Goal: Entertainment & Leisure: Consume media (video, audio)

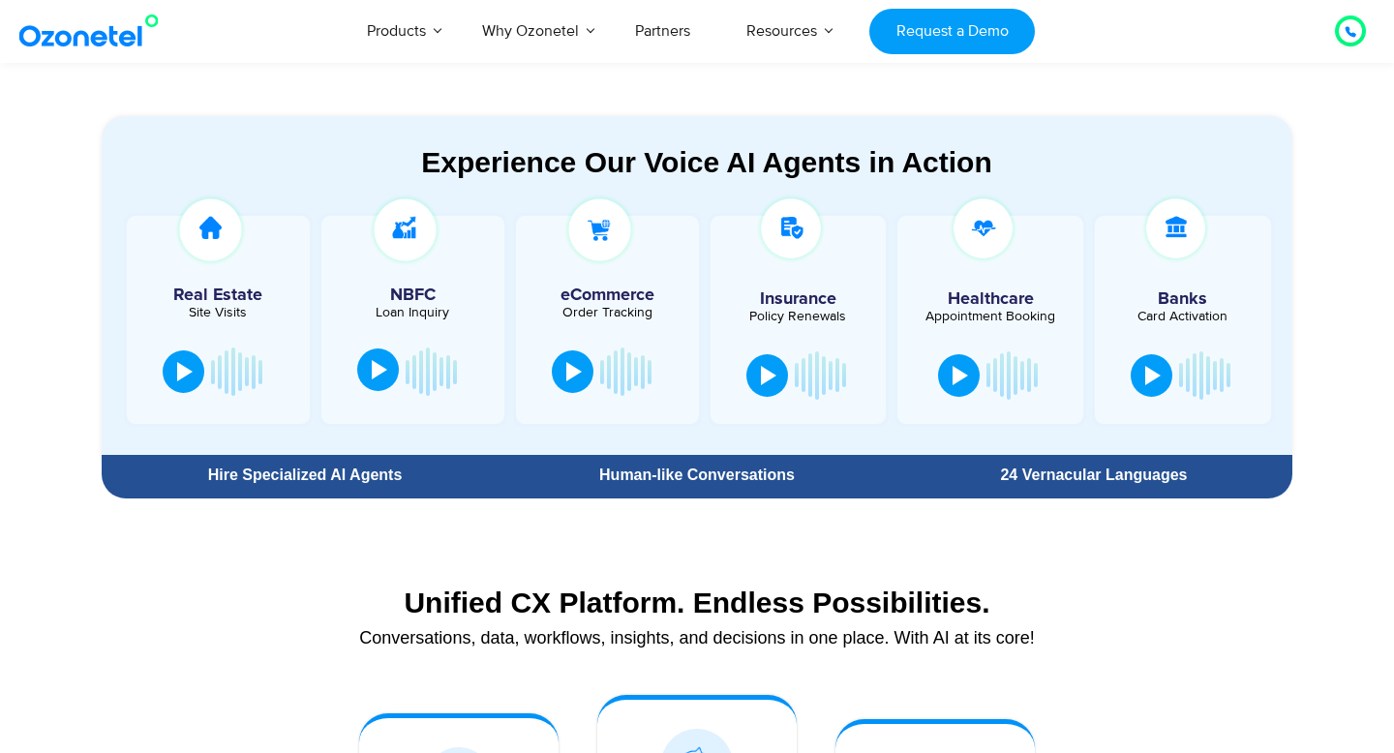
click at [370, 381] on button at bounding box center [378, 370] width 42 height 43
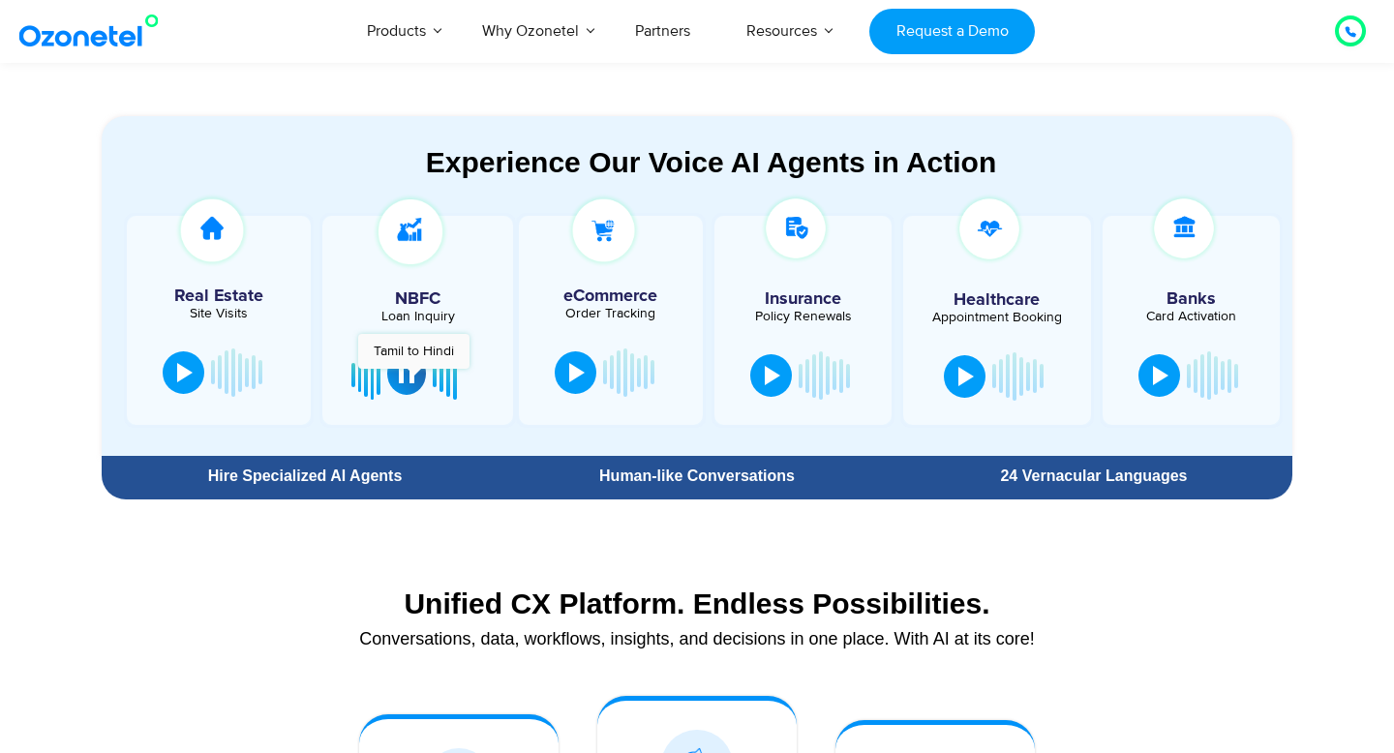
click at [413, 379] on div at bounding box center [406, 373] width 15 height 19
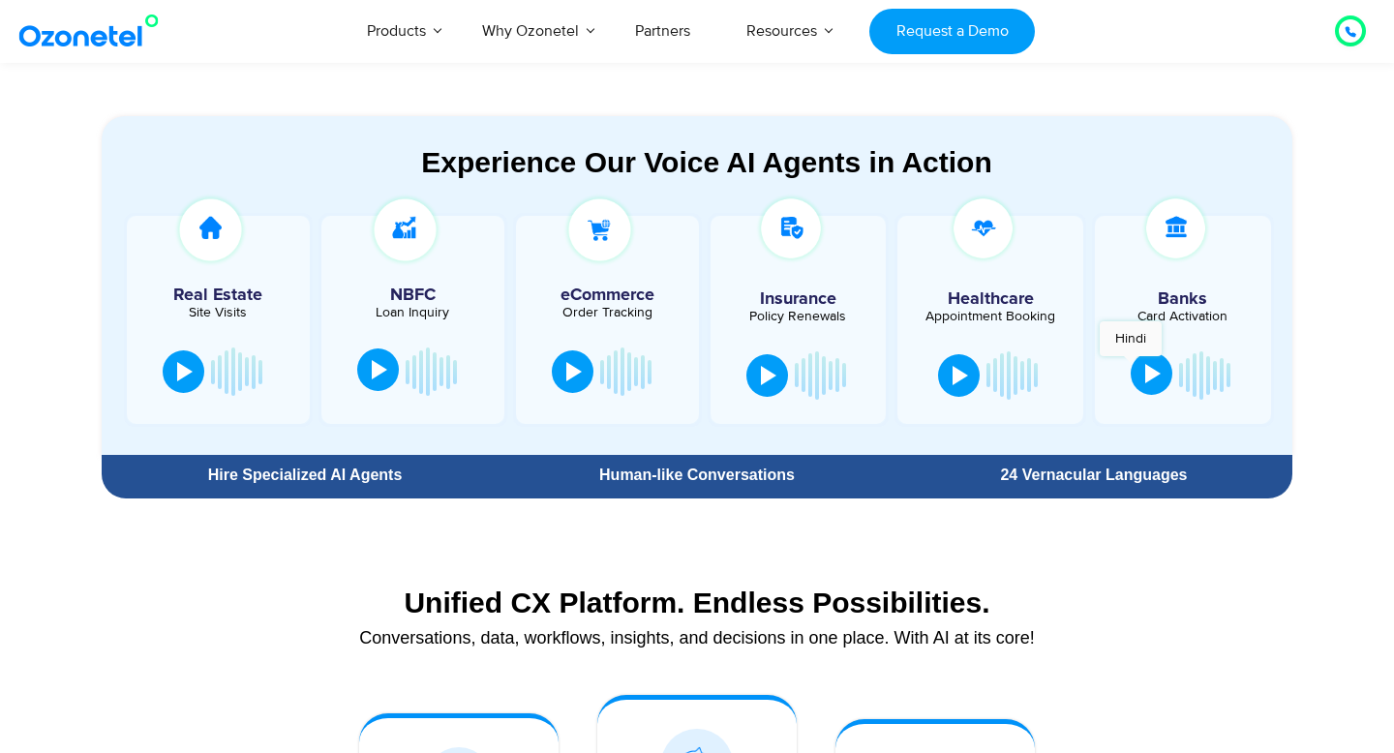
click at [1147, 371] on div at bounding box center [1152, 373] width 15 height 19
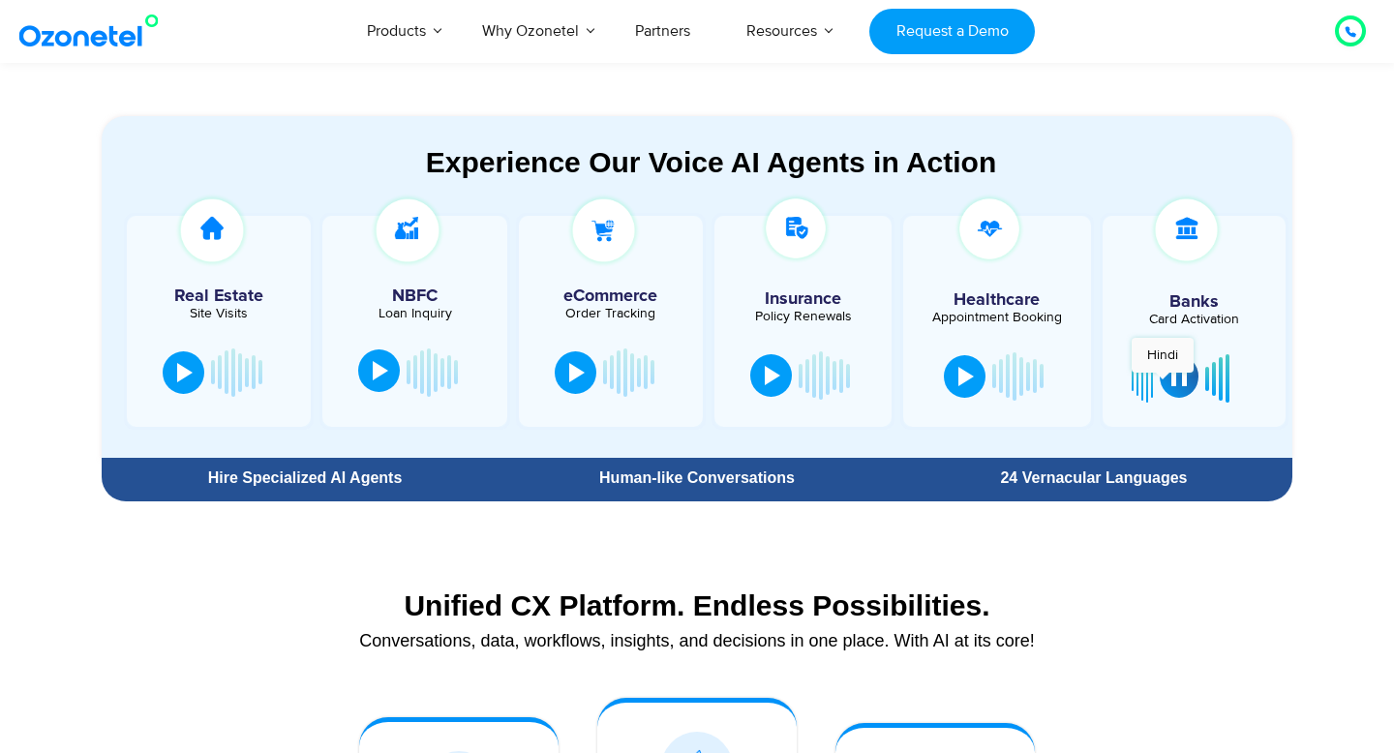
click at [1167, 380] on button at bounding box center [1179, 376] width 39 height 43
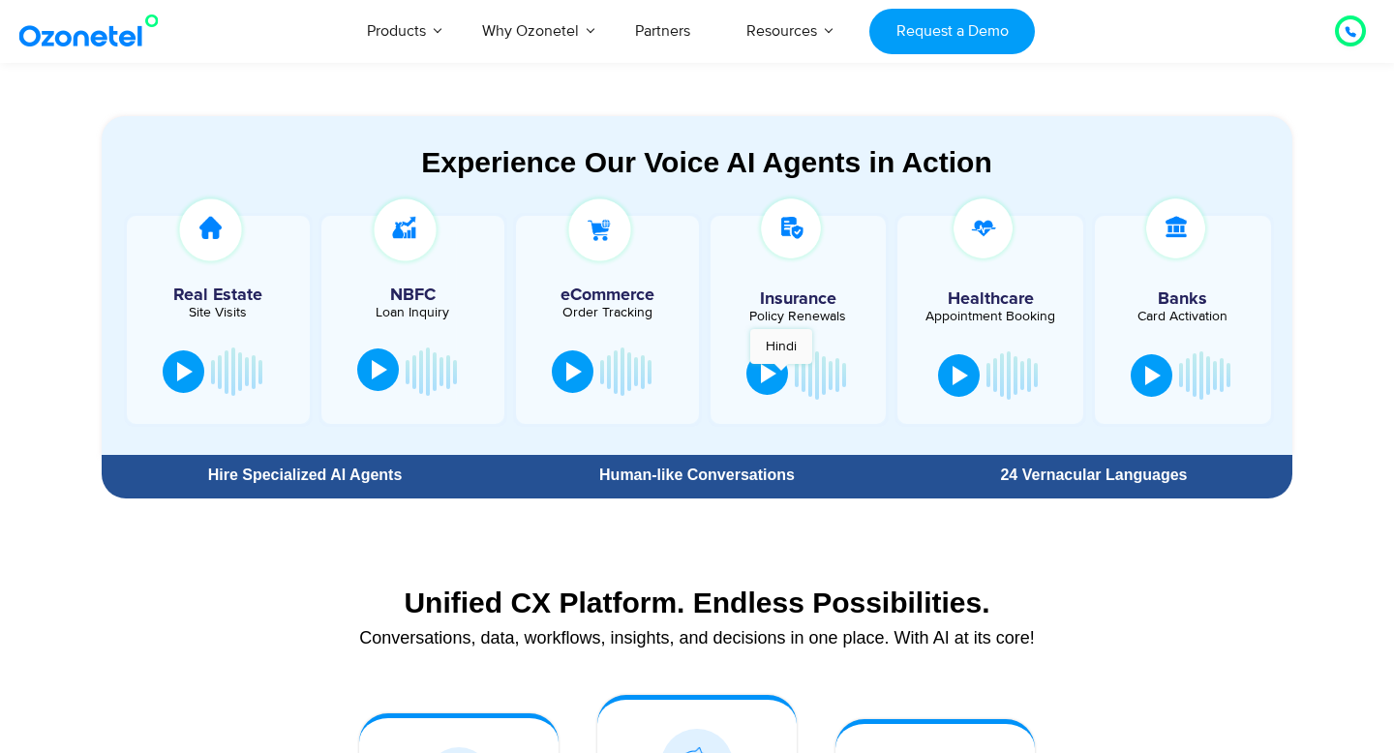
click at [781, 374] on button at bounding box center [767, 373] width 42 height 43
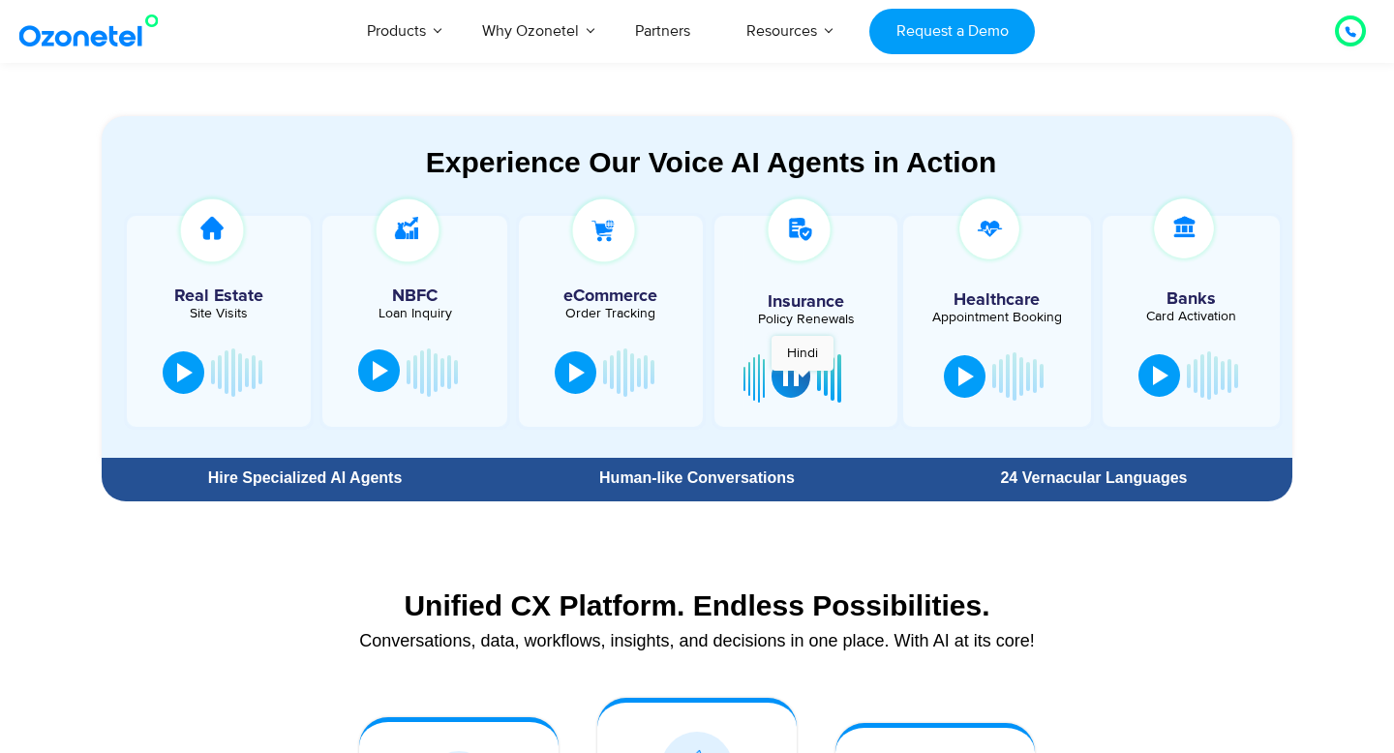
click at [803, 380] on button at bounding box center [791, 376] width 39 height 43
